Goal: Task Accomplishment & Management: Use online tool/utility

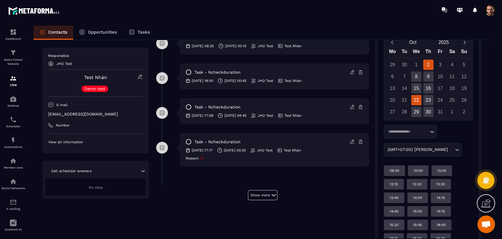
scroll to position [194, 0]
click at [418, 101] on div "22" at bounding box center [416, 100] width 10 height 10
click at [407, 133] on input "Search for option" at bounding box center [407, 132] width 42 height 6
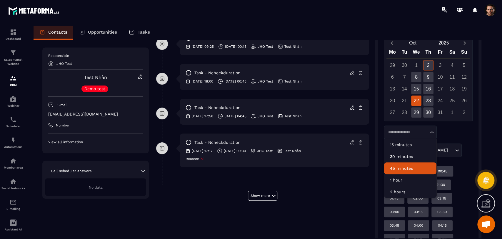
click at [393, 165] on p "45 minutes" at bounding box center [410, 168] width 41 height 6
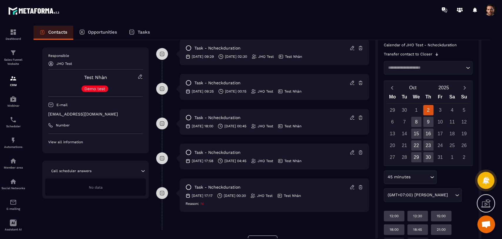
scroll to position [150, 0]
click at [418, 142] on div "22" at bounding box center [416, 145] width 10 height 10
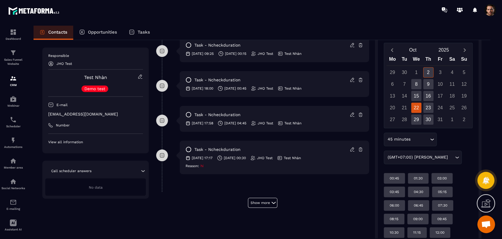
scroll to position [220, 0]
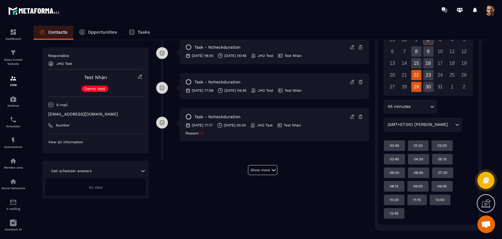
click at [418, 83] on div "29" at bounding box center [416, 87] width 10 height 10
click at [429, 87] on div "30" at bounding box center [429, 87] width 10 height 10
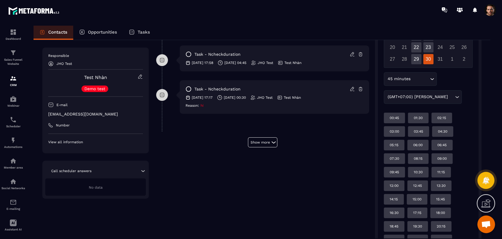
scroll to position [248, 0]
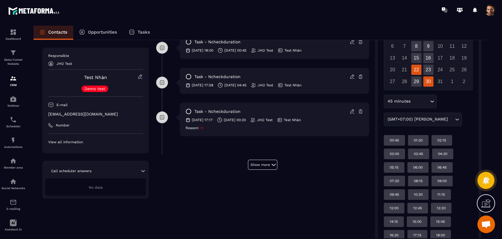
click at [417, 70] on div "22" at bounding box center [416, 69] width 10 height 10
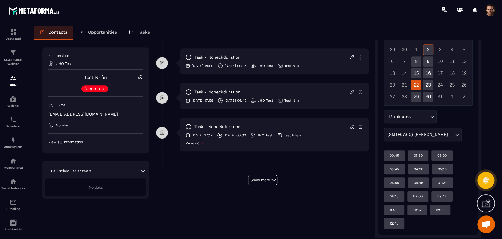
scroll to position [210, 0]
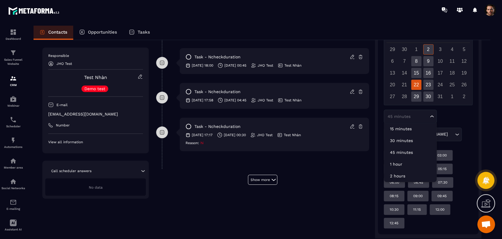
click at [411, 115] on div "45 minutes" at bounding box center [408, 116] width 44 height 6
click at [412, 125] on li "15 minutes" at bounding box center [410, 129] width 52 height 12
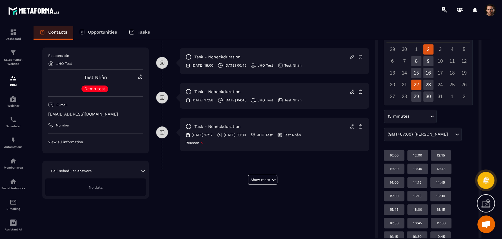
click at [417, 82] on div "22" at bounding box center [416, 84] width 10 height 10
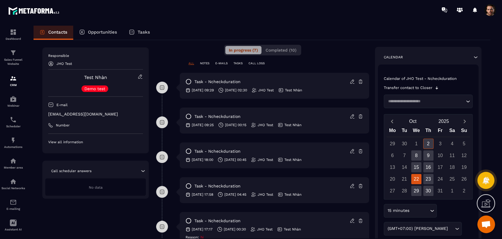
scroll to position [115, 0]
click at [491, 110] on div "**********" at bounding box center [262, 138] width 469 height 224
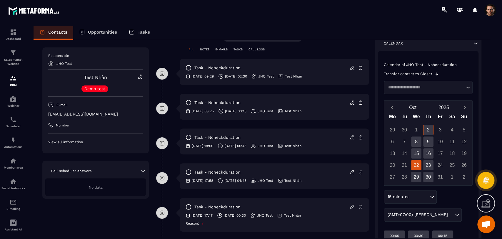
scroll to position [130, 0]
click at [419, 196] on input "Search for option" at bounding box center [407, 197] width 42 height 6
click at [410, 222] on p "30 minutes" at bounding box center [410, 221] width 41 height 6
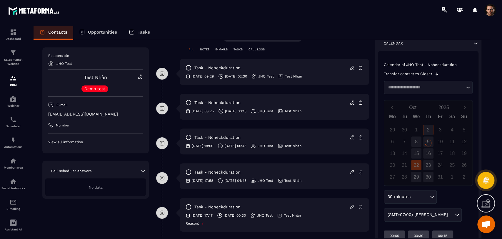
scroll to position [129, 0]
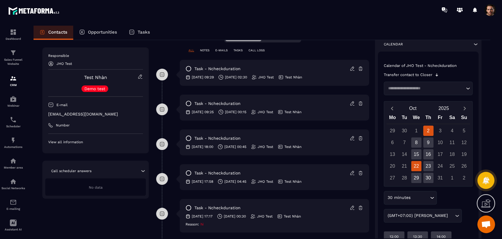
click at [415, 169] on div "22" at bounding box center [416, 166] width 10 height 10
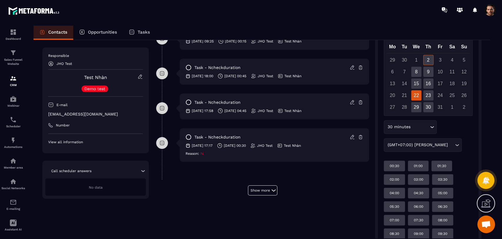
scroll to position [199, 0]
click at [395, 128] on div "30 minutes" at bounding box center [408, 127] width 44 height 6
click at [455, 133] on div "30 minutes Loading... 15 minutes 30 minutes 45 minutes 1 hour 2 hours (GMT+07:0…" at bounding box center [428, 135] width 89 height 31
click at [412, 125] on input "Search for option" at bounding box center [420, 127] width 17 height 6
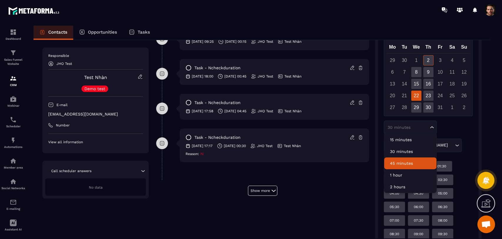
click at [414, 161] on p "45 minutes" at bounding box center [410, 163] width 41 height 6
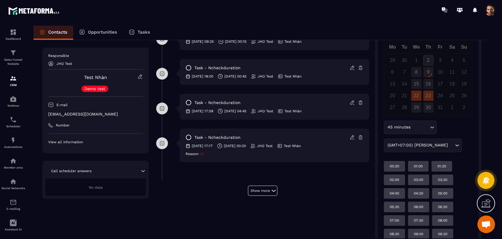
scroll to position [189, 0]
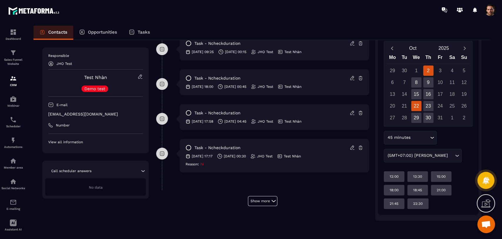
click at [419, 104] on div "22" at bounding box center [416, 106] width 10 height 10
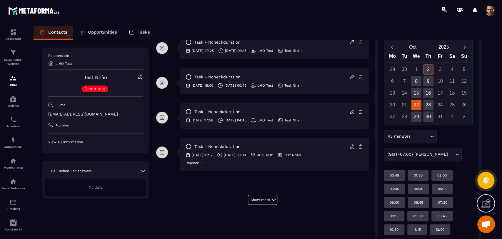
scroll to position [190, 0]
click at [389, 172] on div "00:45" at bounding box center [394, 175] width 21 height 11
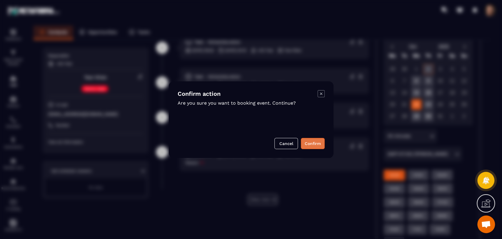
click at [317, 142] on button "Confirm" at bounding box center [313, 143] width 24 height 11
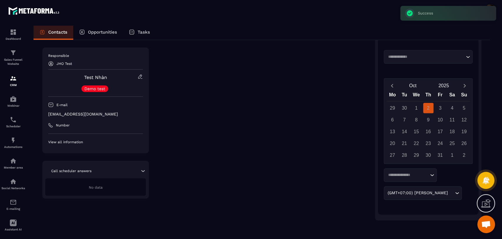
scroll to position [142, 0]
